Goal: Task Accomplishment & Management: Use online tool/utility

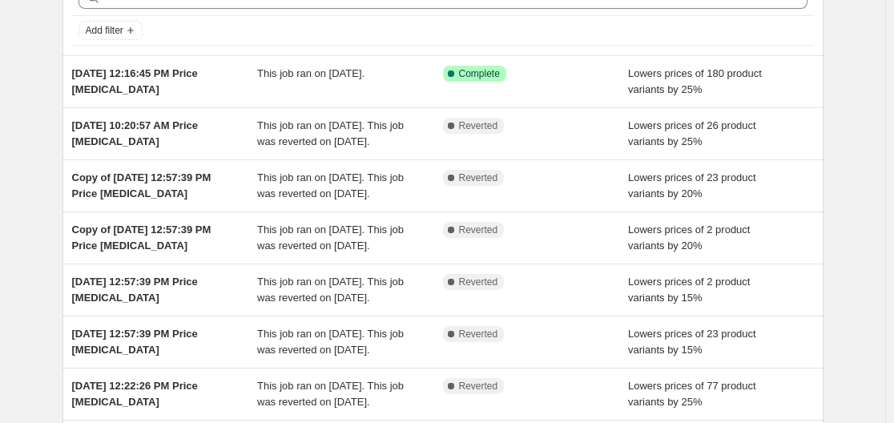
scroll to position [48, 0]
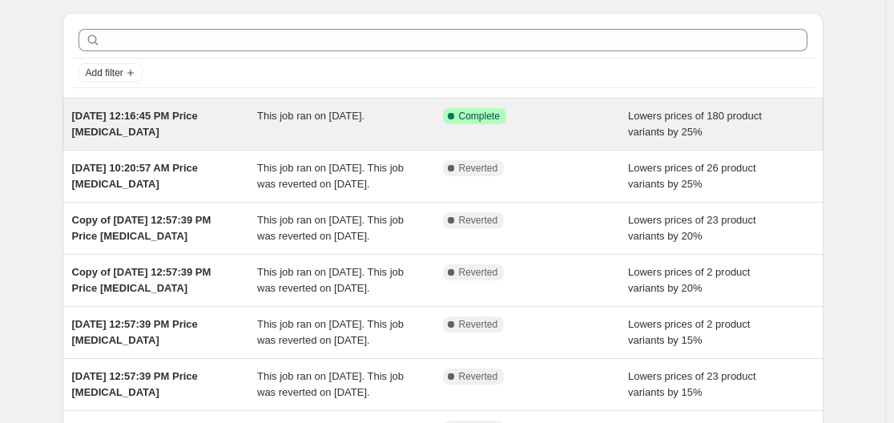
click at [171, 115] on span "[DATE] 12:16:45 PM Price [MEDICAL_DATA]" at bounding box center [135, 124] width 126 height 28
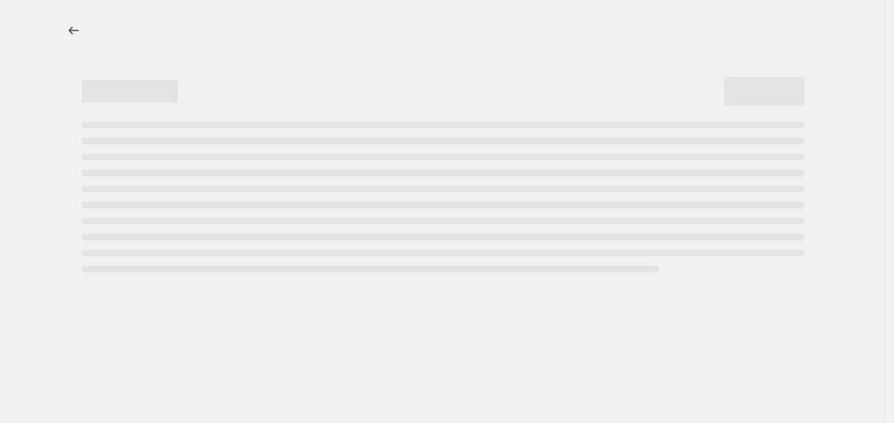
select select "percentage"
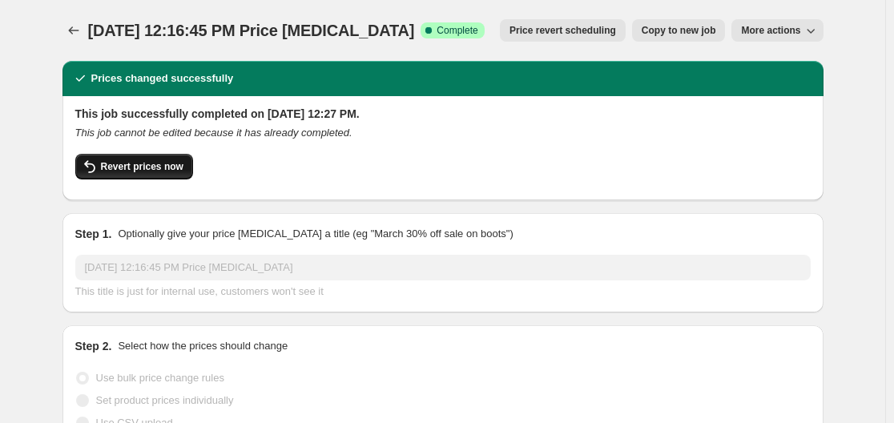
click at [123, 164] on span "Revert prices now" at bounding box center [142, 166] width 83 height 13
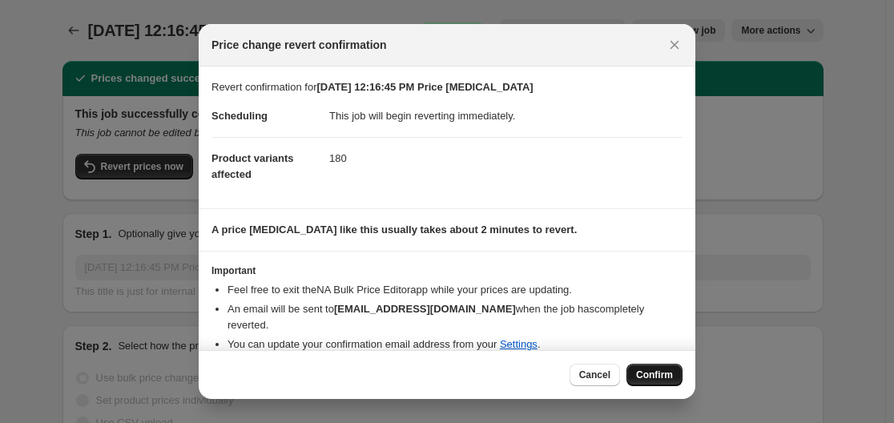
click at [653, 366] on button "Confirm" at bounding box center [655, 375] width 56 height 22
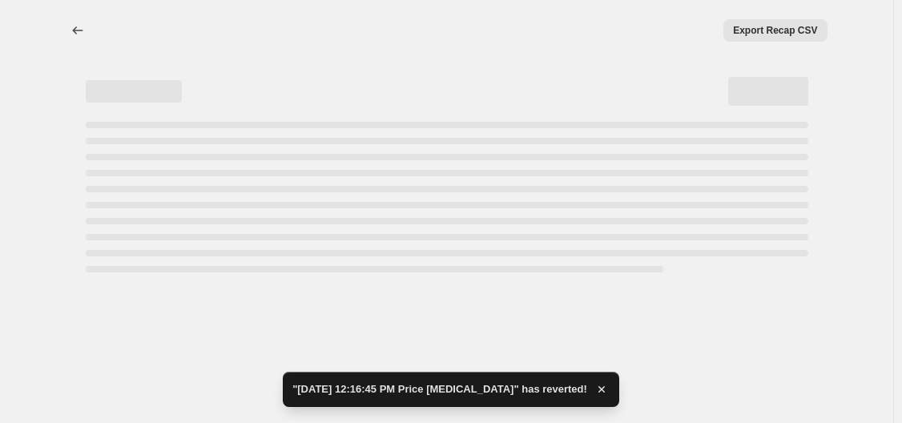
select select "percentage"
